Goal: Find specific page/section: Find specific page/section

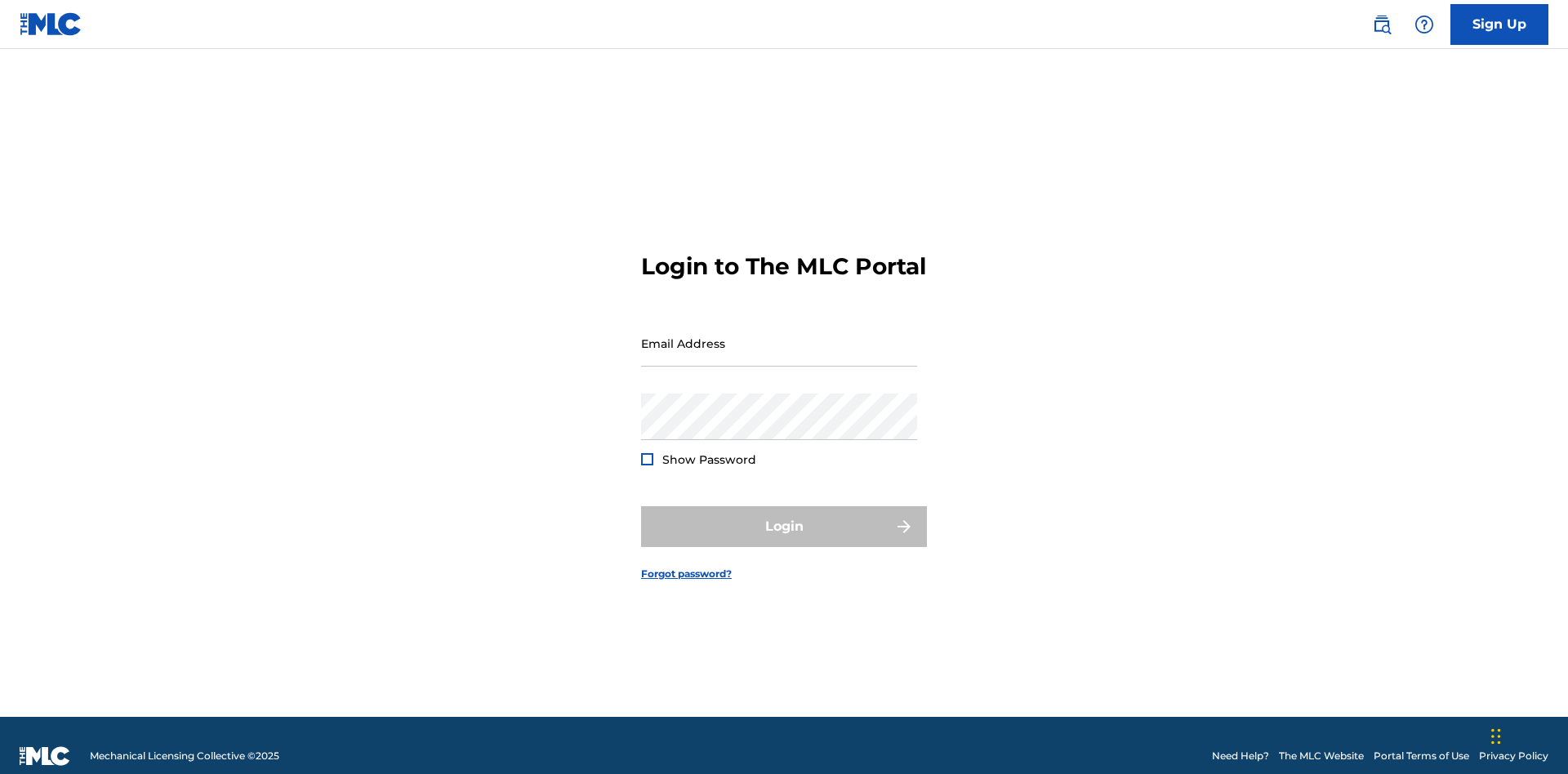
scroll to position [21, 0]
click at [779, 335] on input "Email Address" at bounding box center [779, 343] width 276 height 46
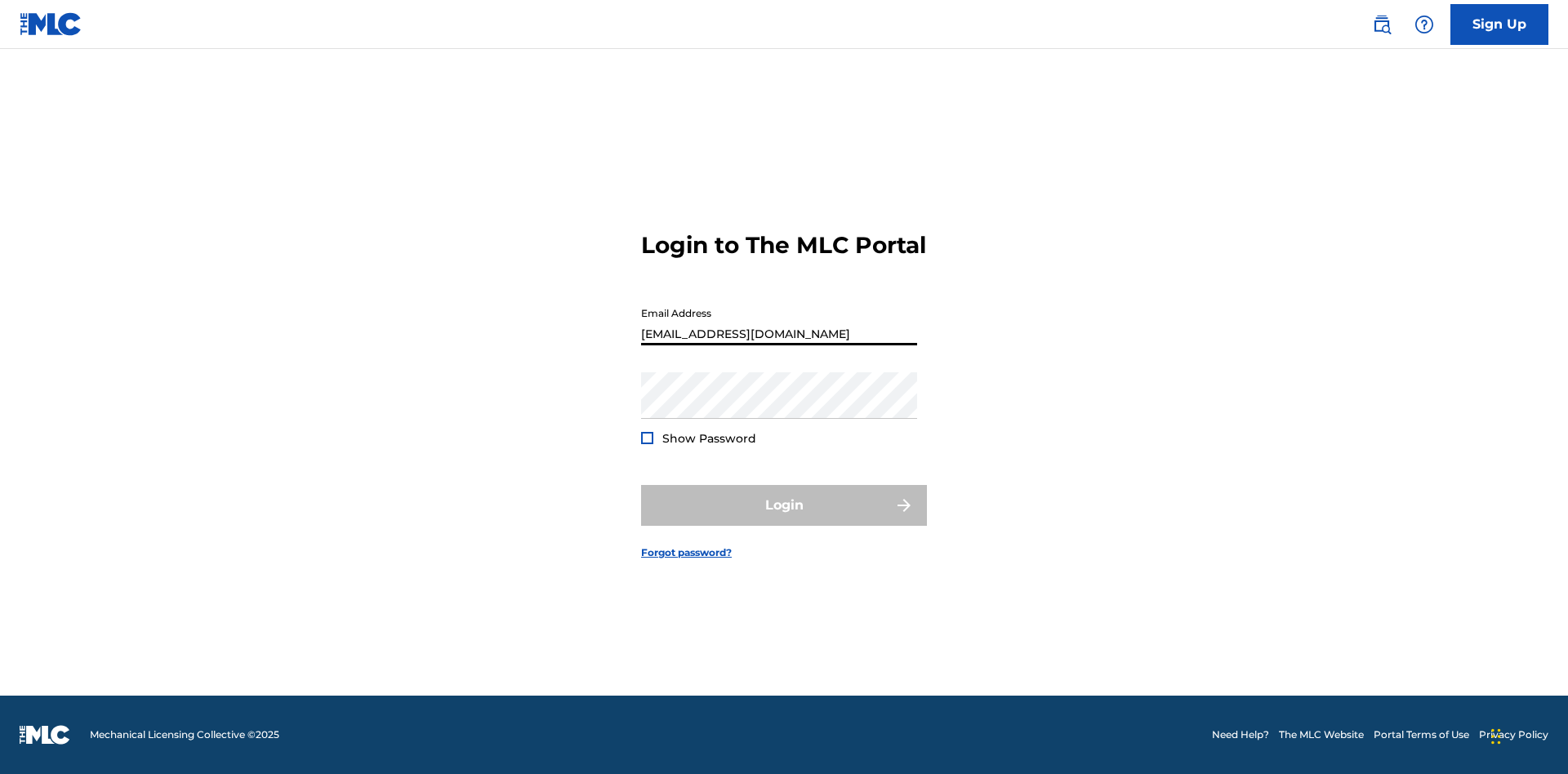
scroll to position [0, 51]
type input "[EMAIL_ADDRESS][DOMAIN_NAME]"
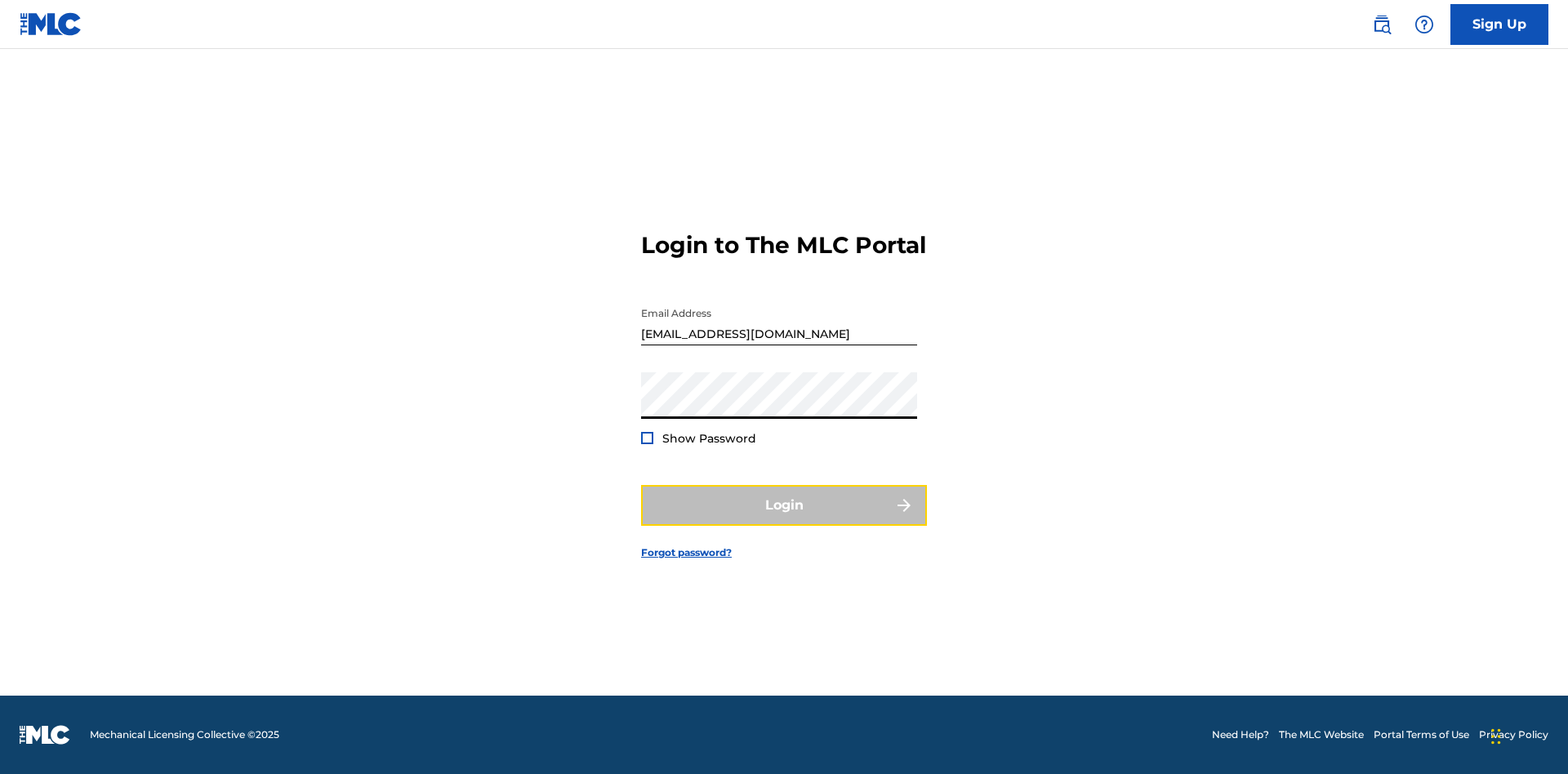
click at [784, 519] on button "Login" at bounding box center [784, 505] width 286 height 41
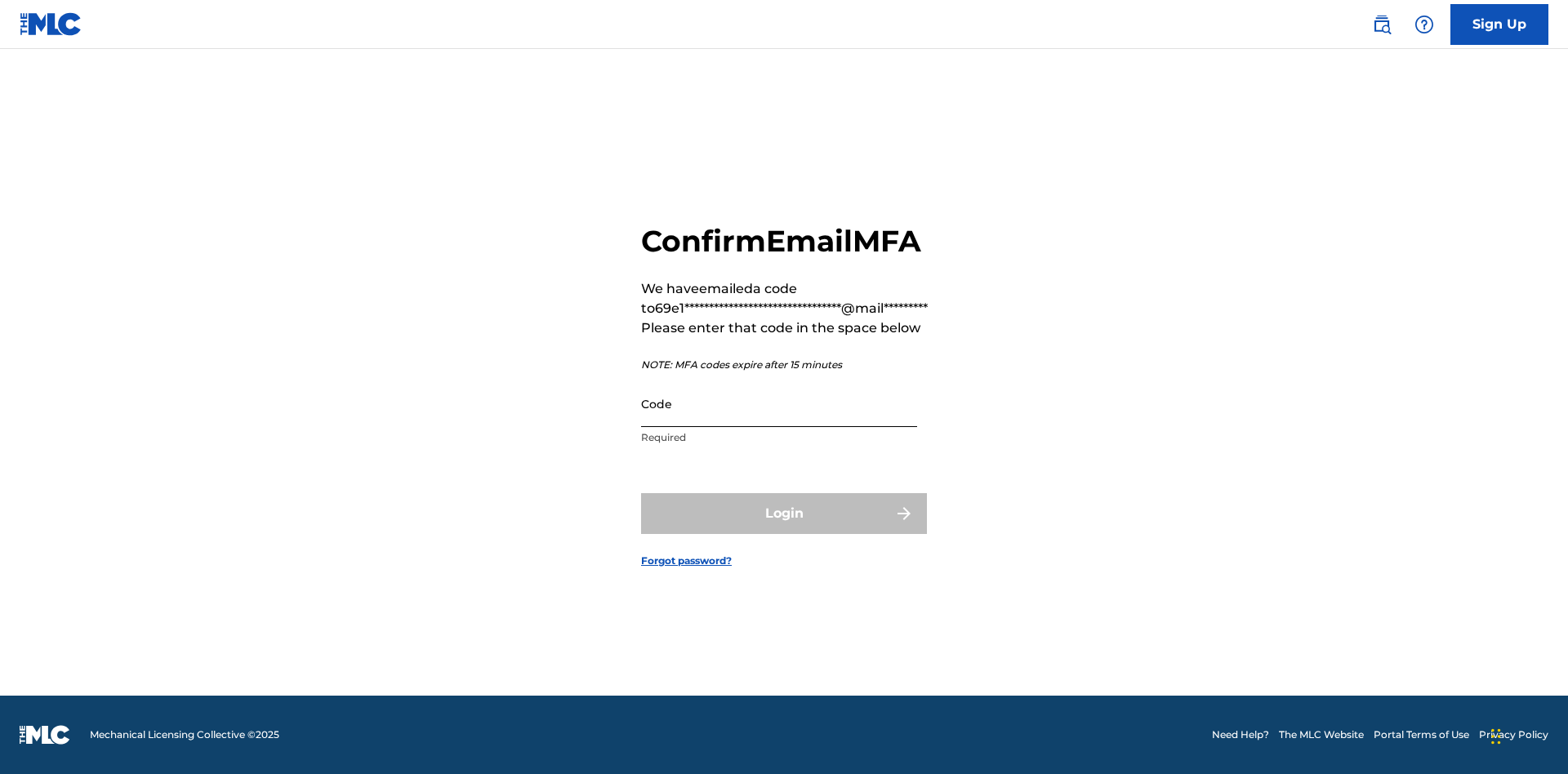
click at [779, 404] on input "Code" at bounding box center [779, 404] width 276 height 46
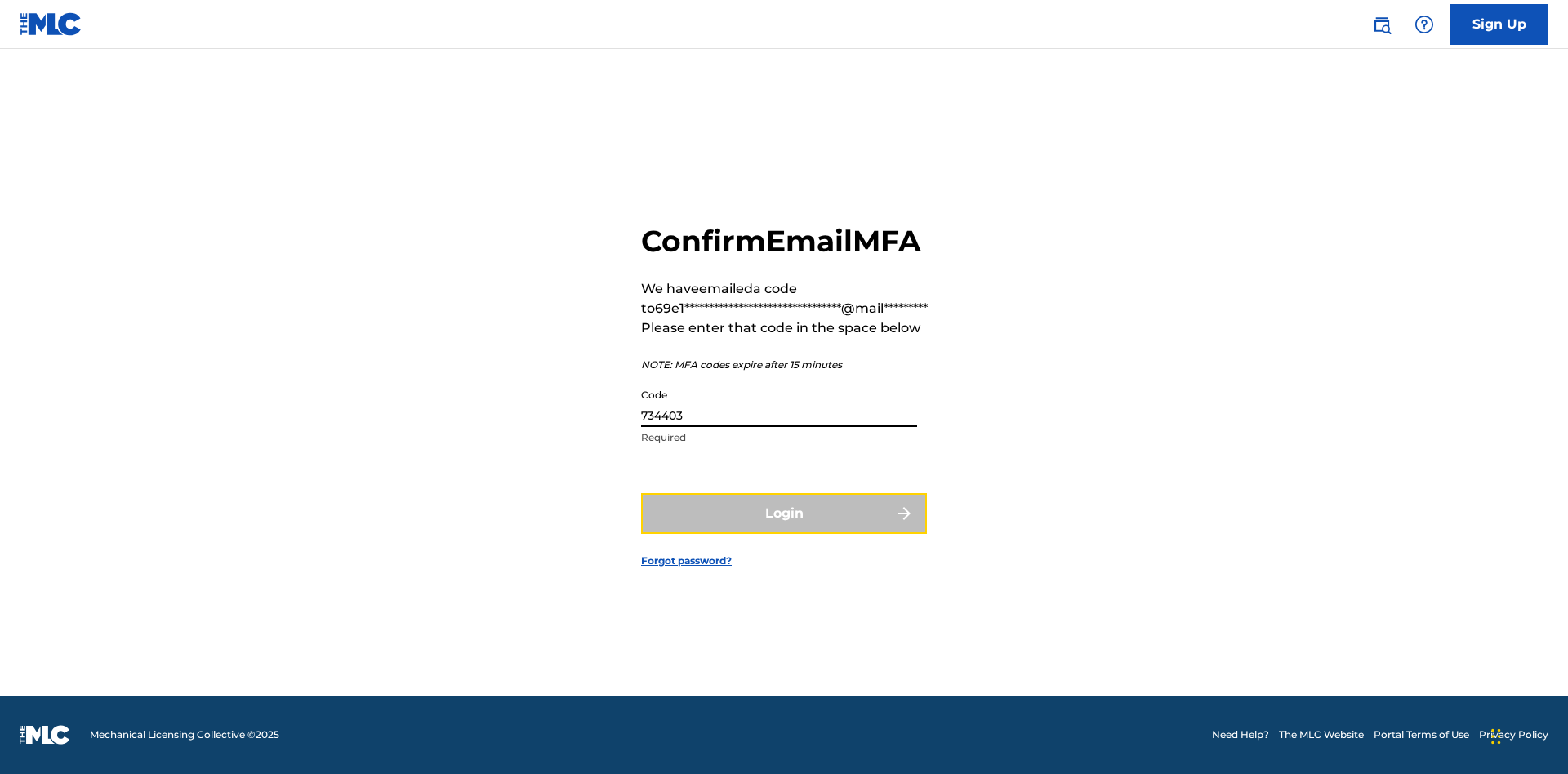
click at [784, 513] on button "Login" at bounding box center [784, 514] width 286 height 41
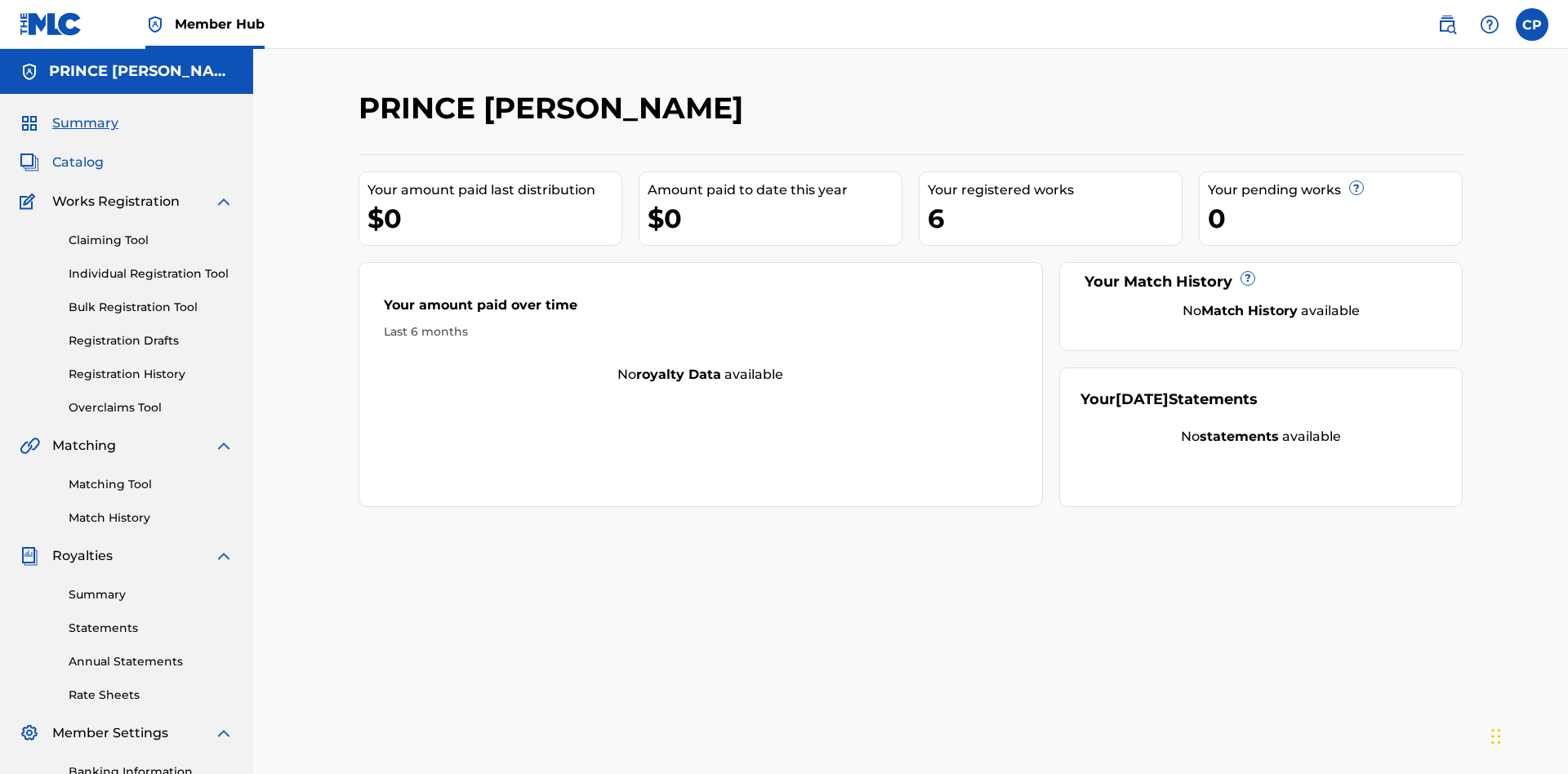
click at [78, 153] on span "Catalog" at bounding box center [78, 162] width 51 height 20
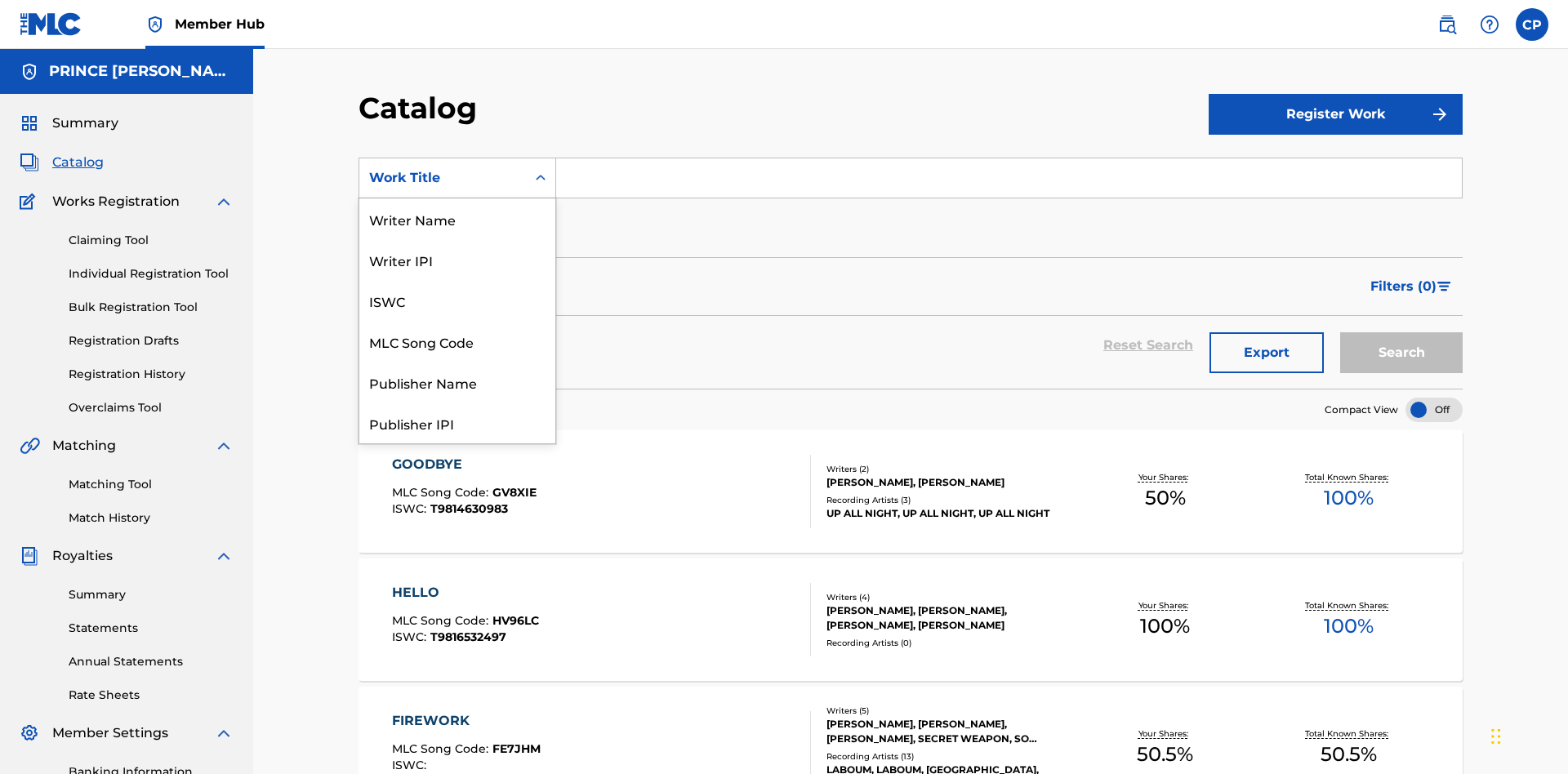
click at [458, 647] on div "Work Title" at bounding box center [457, 668] width 196 height 41
